Goal: Task Accomplishment & Management: Manage account settings

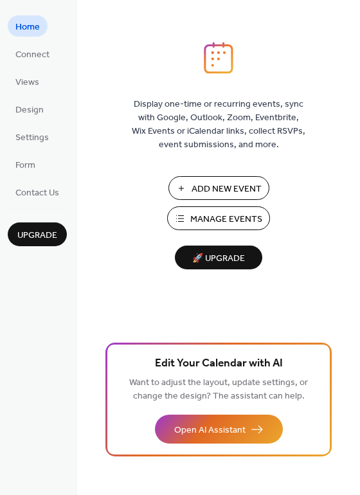
click at [206, 216] on span "Manage Events" at bounding box center [226, 219] width 72 height 13
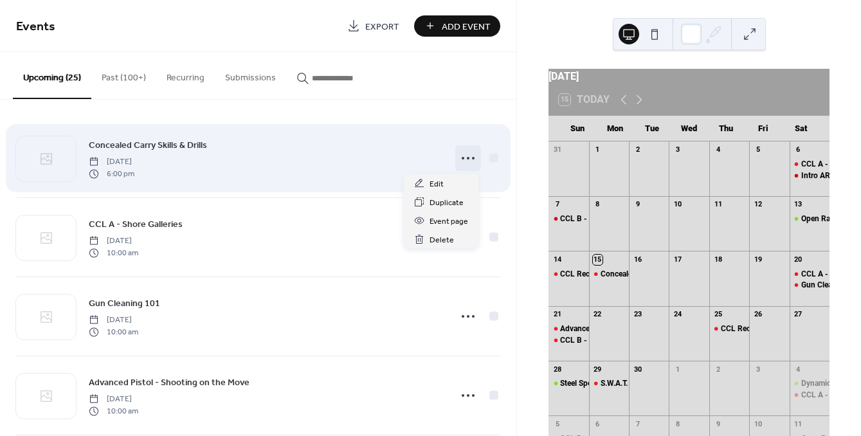
click at [462, 156] on icon at bounding box center [468, 158] width 21 height 21
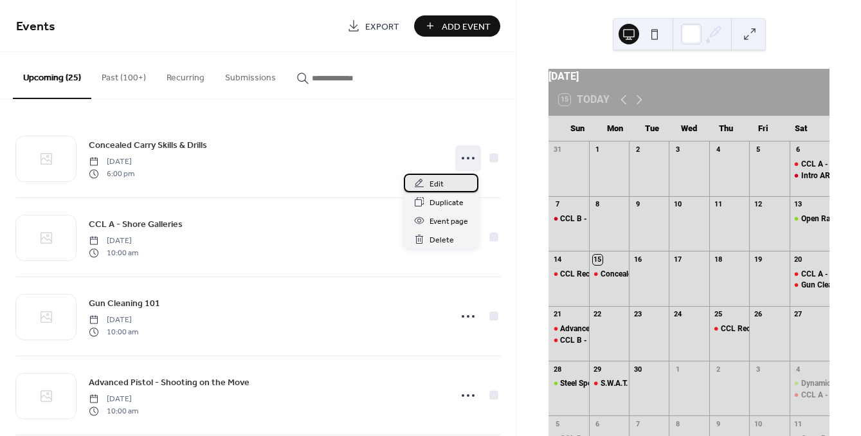
click at [437, 179] on span "Edit" at bounding box center [436, 183] width 14 height 13
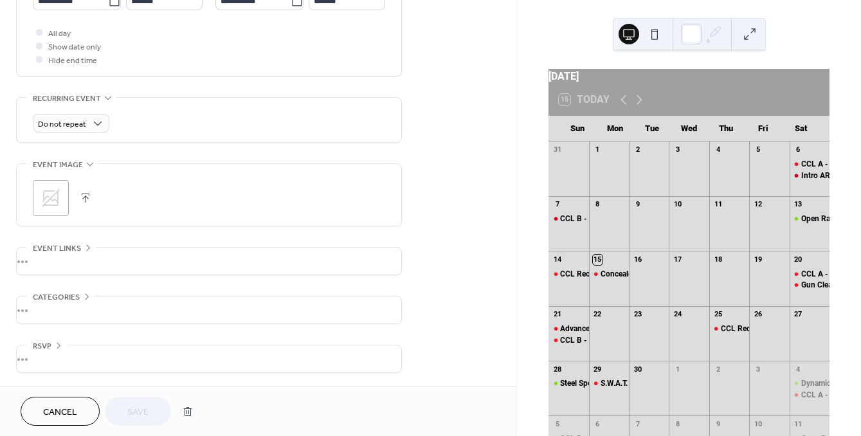
scroll to position [476, 0]
click at [190, 411] on button "button" at bounding box center [187, 412] width 23 height 26
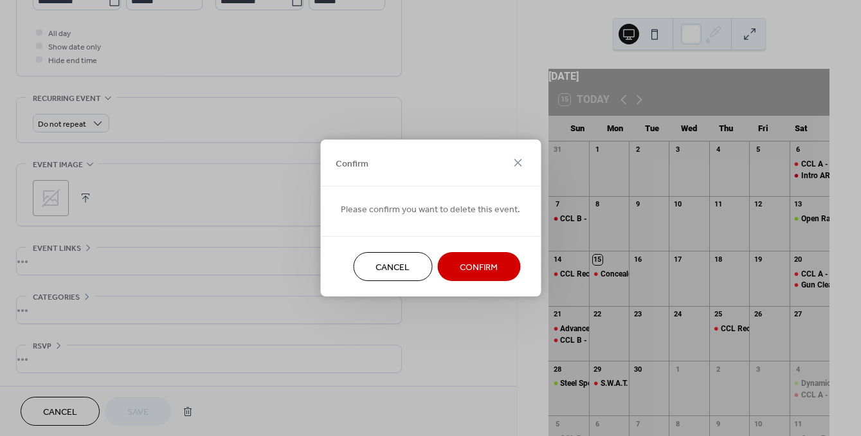
click at [485, 272] on span "Confirm" at bounding box center [479, 267] width 38 height 13
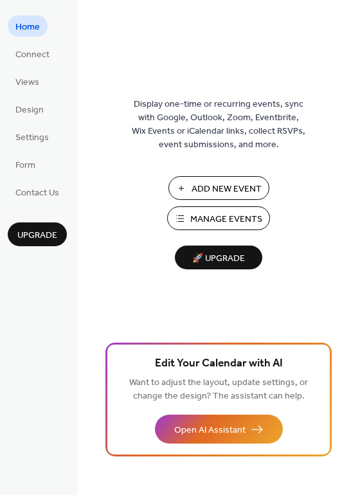
click at [251, 215] on span "Manage Events" at bounding box center [226, 219] width 72 height 13
